Goal: Task Accomplishment & Management: Use online tool/utility

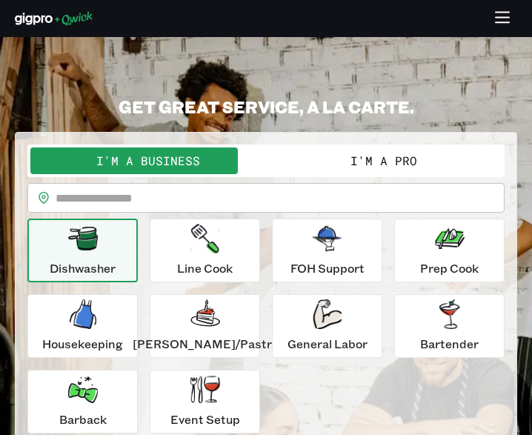
drag, startPoint x: 0, startPoint y: 0, endPoint x: 48, endPoint y: 151, distance: 158.0
click at [50, 173] on div "**********" at bounding box center [266, 309] width 503 height 354
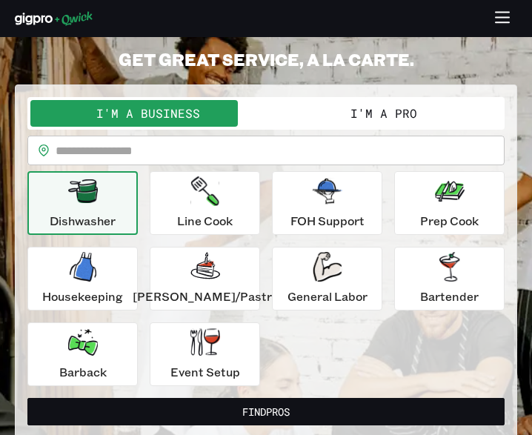
scroll to position [54, 0]
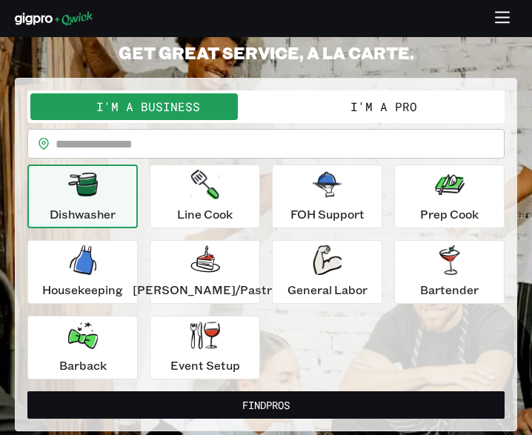
click at [337, 108] on button "I'm a Pro" at bounding box center [384, 106] width 236 height 27
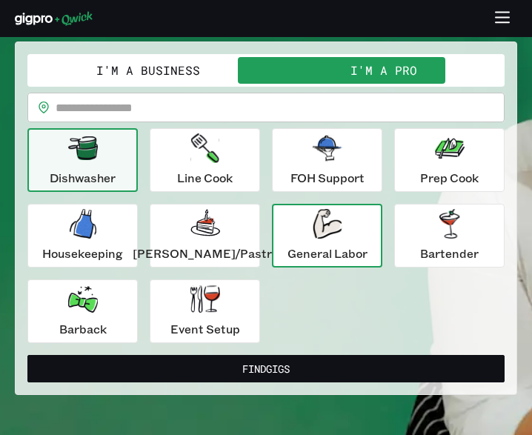
scroll to position [87, 0]
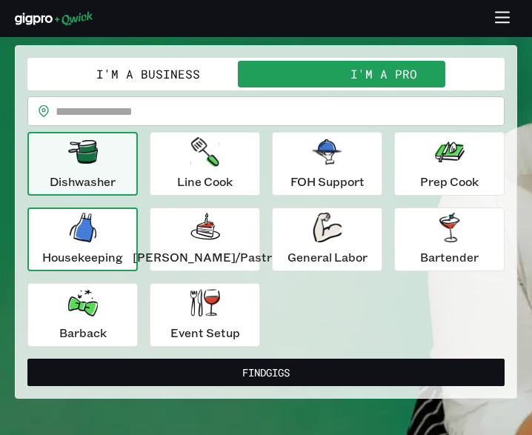
click at [100, 248] on p "Housekeeping" at bounding box center [82, 257] width 81 height 18
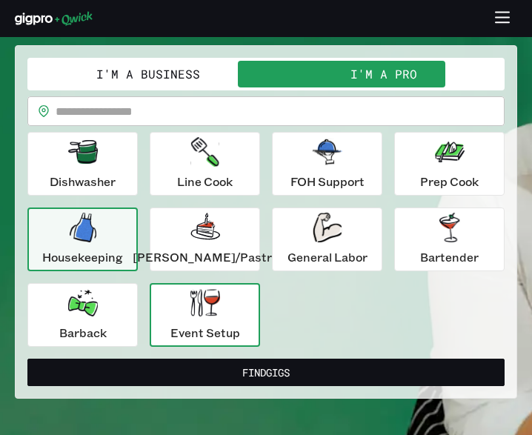
click at [203, 316] on icon "button" at bounding box center [206, 302] width 30 height 27
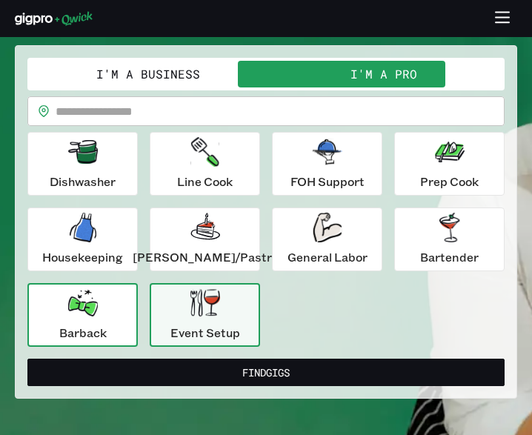
click at [107, 318] on div "Barback" at bounding box center [82, 314] width 47 height 53
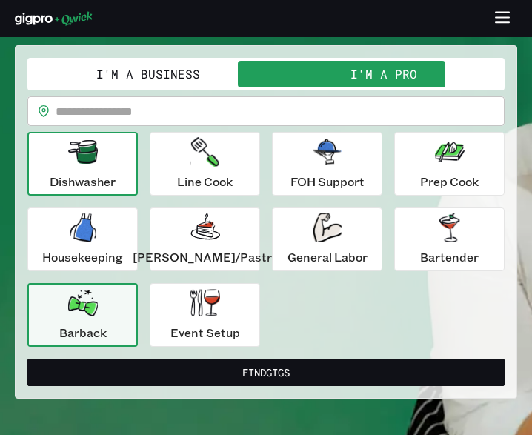
click at [87, 170] on div "Dishwasher" at bounding box center [83, 163] width 66 height 53
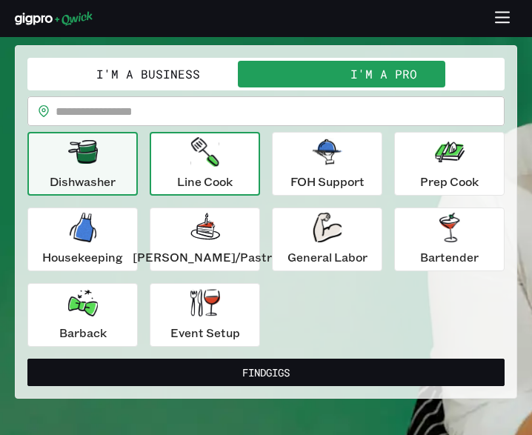
click at [182, 170] on button "Line Cook" at bounding box center [205, 164] width 110 height 64
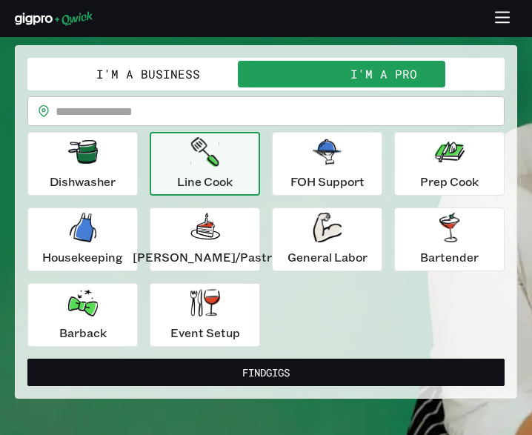
click at [213, 205] on div "Dishwasher Line Cook FOH Support Prep Cook Housekeeping [PERSON_NAME]/Pastry Ge…" at bounding box center [265, 239] width 477 height 215
click at [203, 227] on icon "button" at bounding box center [205, 226] width 29 height 27
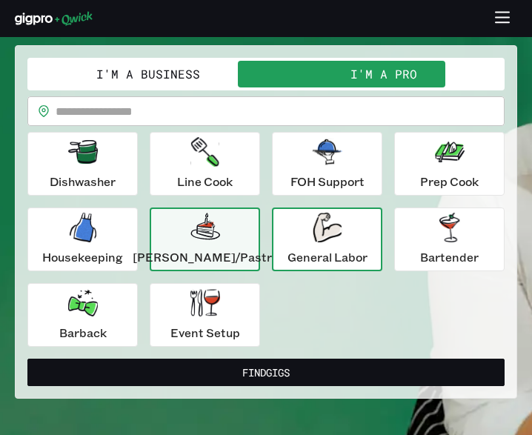
click at [313, 239] on icon "button" at bounding box center [327, 228] width 29 height 30
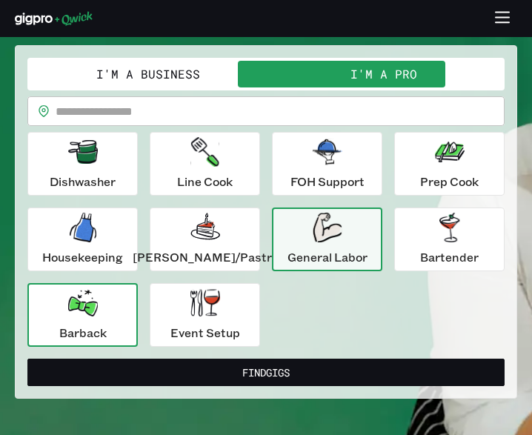
click at [103, 323] on div "Barback" at bounding box center [82, 314] width 47 height 53
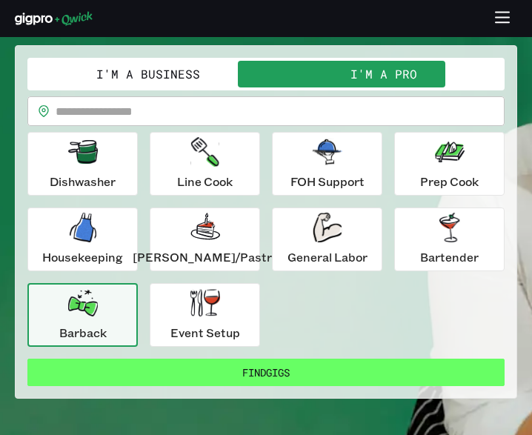
click at [153, 368] on button "Find Gigs" at bounding box center [265, 372] width 477 height 27
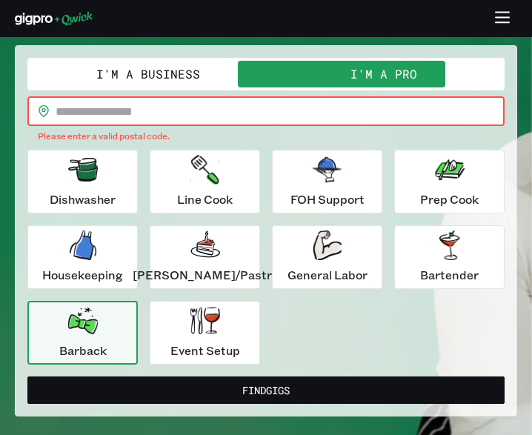
click at [97, 106] on input "text" at bounding box center [280, 111] width 449 height 30
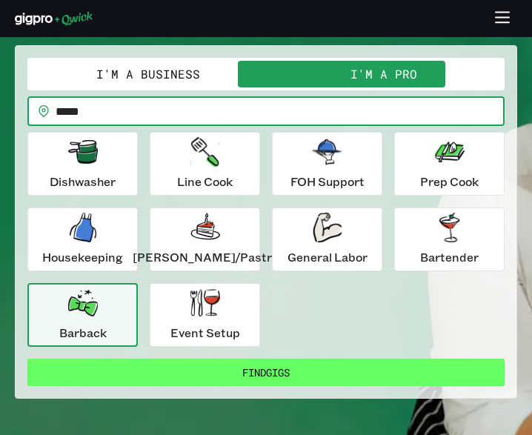
type input "*****"
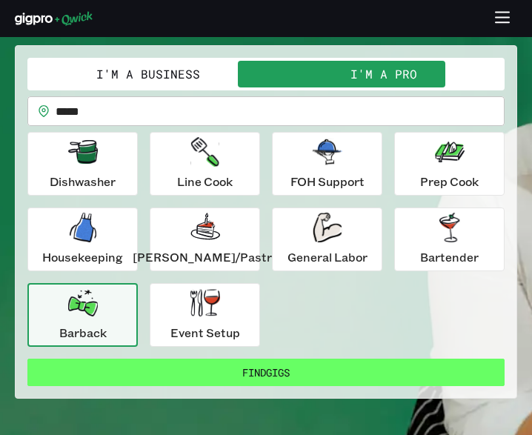
click at [235, 368] on button "Find Gigs" at bounding box center [265, 372] width 477 height 27
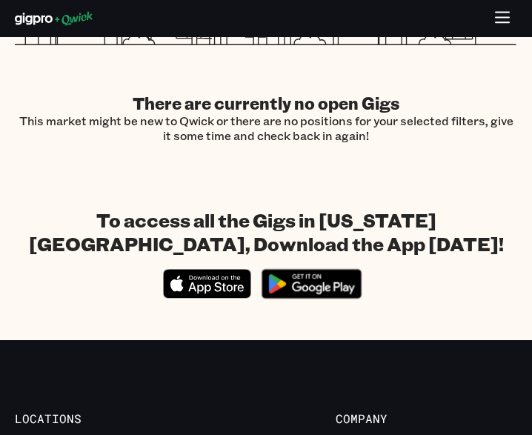
scroll to position [492, 0]
